Goal: Task Accomplishment & Management: Manage account settings

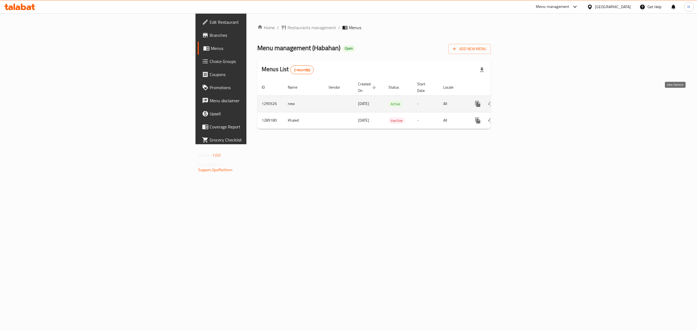
click at [524, 98] on link "enhanced table" at bounding box center [517, 103] width 13 height 13
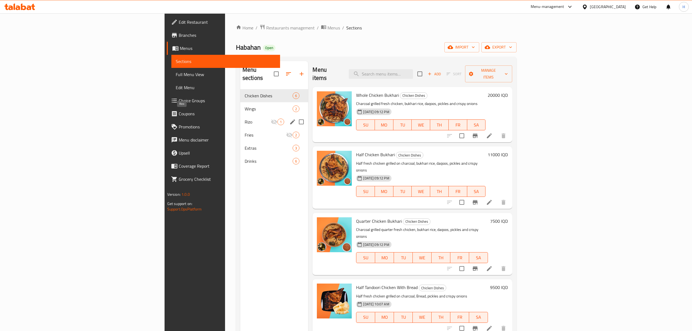
click at [245, 105] on span "Wings" at bounding box center [269, 108] width 48 height 7
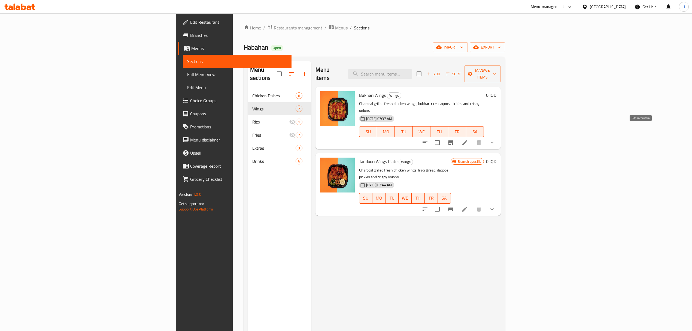
click at [468, 139] on icon at bounding box center [464, 142] width 7 height 7
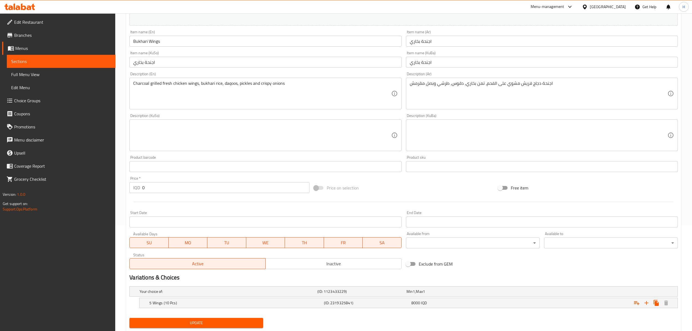
scroll to position [121, 0]
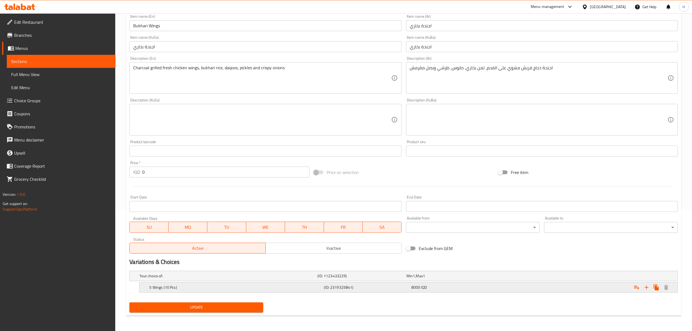
click at [401, 286] on h5 "(ID: 2319325841)" at bounding box center [366, 286] width 85 height 5
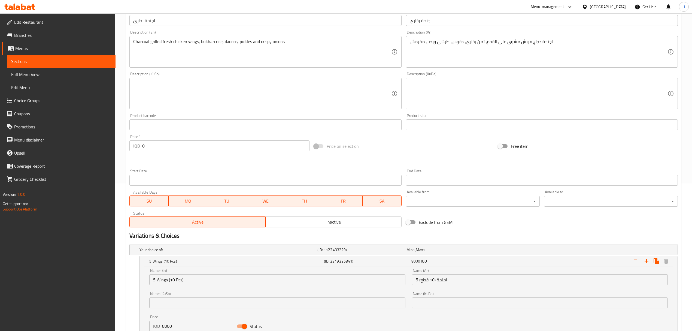
scroll to position [191, 0]
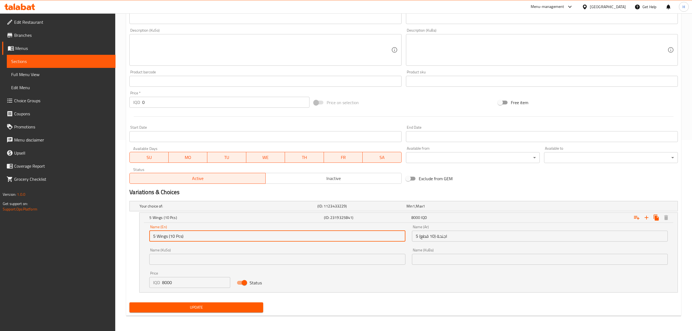
drag, startPoint x: 167, startPoint y: 235, endPoint x: 280, endPoint y: 236, distance: 112.8
click at [237, 236] on input "5 Wings (10 Pcs)" at bounding box center [277, 235] width 256 height 11
type input "5 Wings"
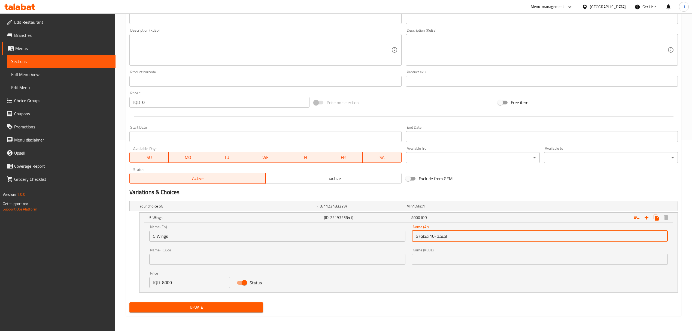
drag, startPoint x: 436, startPoint y: 236, endPoint x: 419, endPoint y: 236, distance: 17.2
click at [419, 236] on input "5 اجنحة (10 قطع)" at bounding box center [540, 235] width 256 height 11
type input "5 اجنحة"
click at [215, 305] on span "Update" at bounding box center [196, 307] width 125 height 7
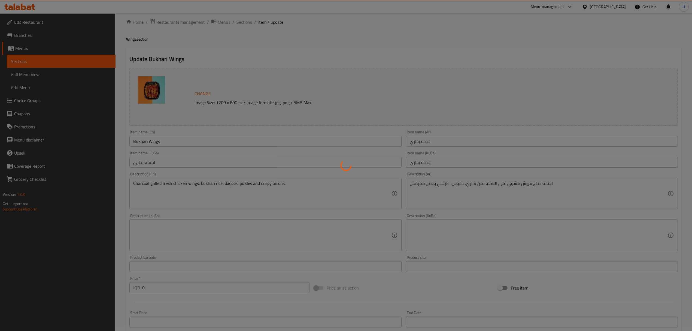
scroll to position [0, 0]
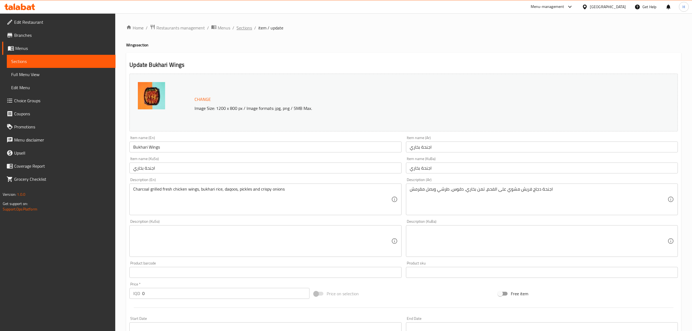
click at [245, 26] on span "Sections" at bounding box center [244, 28] width 16 height 7
